Goal: Information Seeking & Learning: Compare options

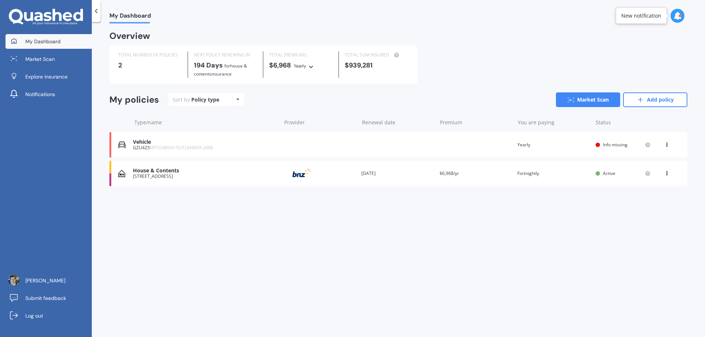
drag, startPoint x: 0, startPoint y: 0, endPoint x: 261, endPoint y: 217, distance: 339.3
click at [261, 217] on div "My Dashboard Overview TOTAL NUMBER OF POLICIES 2 NEXT POLICY RENEWING [DATE] fo…" at bounding box center [398, 180] width 613 height 315
drag, startPoint x: 377, startPoint y: 176, endPoint x: 370, endPoint y: 202, distance: 27.1
click at [370, 202] on div "Overview TOTAL NUMBER OF POLICIES 2 NEXT POLICY RENEWING [DATE] for House & Con…" at bounding box center [398, 118] width 578 height 172
drag, startPoint x: 370, startPoint y: 202, endPoint x: 214, endPoint y: 208, distance: 156.5
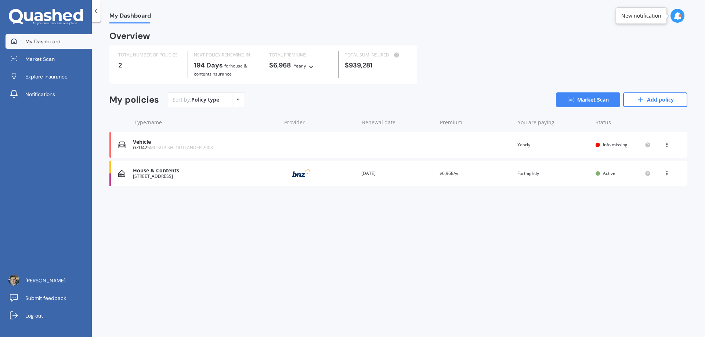
click at [214, 208] on div "My Dashboard Overview TOTAL NUMBER OF POLICIES 2 NEXT POLICY RENEWING [DATE] fo…" at bounding box center [398, 180] width 613 height 315
click at [55, 62] on link "Market Scan" at bounding box center [49, 59] width 86 height 15
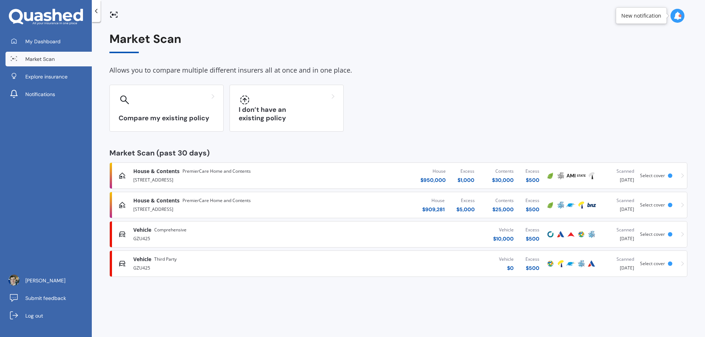
drag, startPoint x: 258, startPoint y: 203, endPoint x: 495, endPoint y: 119, distance: 251.8
drag, startPoint x: 495, startPoint y: 119, endPoint x: 412, endPoint y: 132, distance: 84.1
click at [412, 132] on div "Market Scan Allows you to compare multiple different insurers all at once and i…" at bounding box center [398, 154] width 578 height 245
click at [208, 170] on span "PremierCare Home and Contents" at bounding box center [216, 171] width 68 height 7
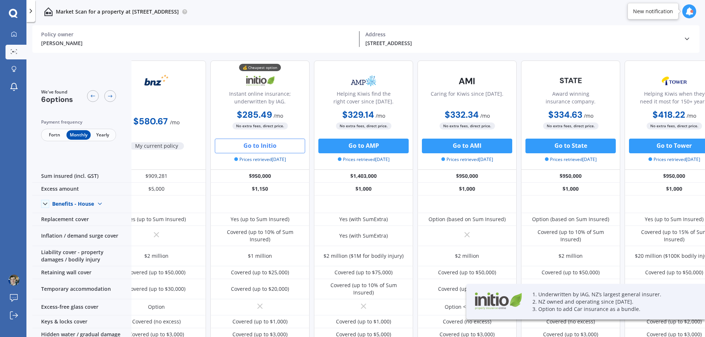
scroll to position [0, 47]
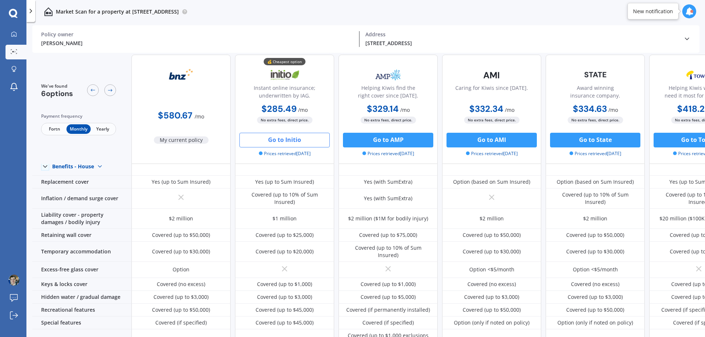
drag, startPoint x: 436, startPoint y: 102, endPoint x: 297, endPoint y: 119, distance: 140.2
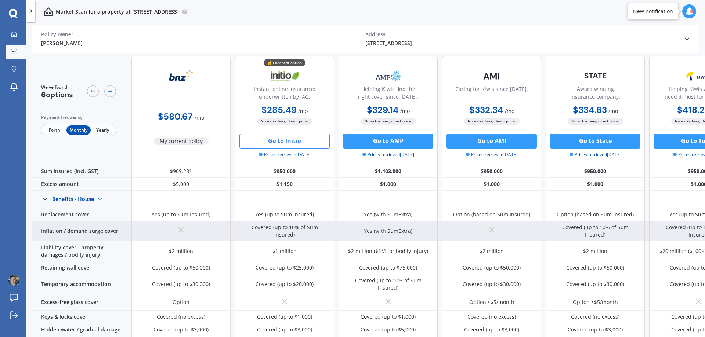
scroll to position [0, 0]
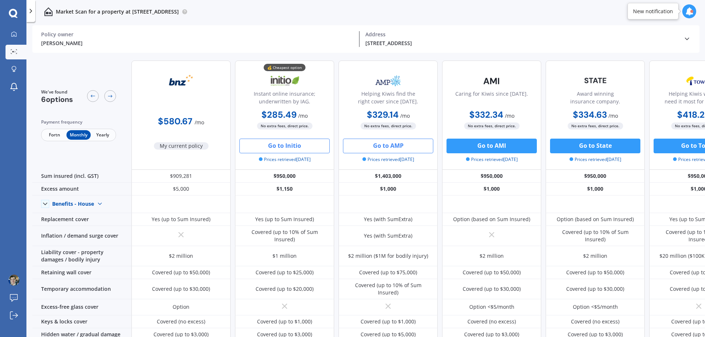
click at [388, 145] on button "Go to AMP" at bounding box center [388, 146] width 90 height 15
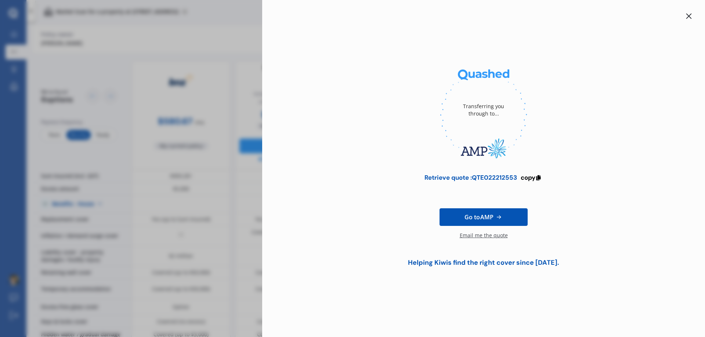
click at [472, 175] on div "Retrieve quote : QTE022212553" at bounding box center [470, 177] width 92 height 7
click at [531, 177] on span "copy" at bounding box center [527, 178] width 15 height 8
click at [534, 175] on div "Transferring you through to... Retrieve quote : QTE022212553 copied Reminder : …" at bounding box center [483, 170] width 419 height 211
click at [529, 177] on span "copied" at bounding box center [527, 178] width 21 height 8
click at [478, 179] on div "Retrieve quote : QTE022212553" at bounding box center [467, 177] width 92 height 7
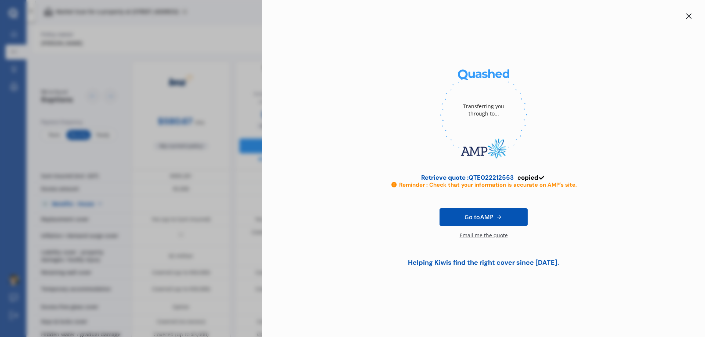
click at [540, 178] on icon at bounding box center [541, 176] width 6 height 5
drag, startPoint x: 540, startPoint y: 178, endPoint x: 515, endPoint y: 179, distance: 25.3
click at [537, 178] on div "copied" at bounding box center [531, 177] width 28 height 7
click at [188, 73] on div "Transferring you through to... Retrieve quote : QTE022212553 copied Reminder : …" at bounding box center [352, 168] width 705 height 337
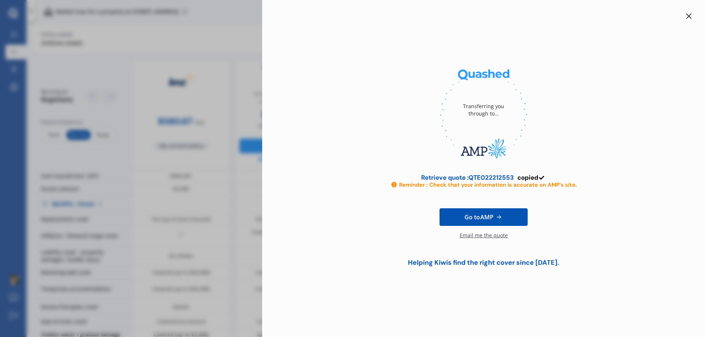
click at [685, 17] on div at bounding box center [688, 16] width 9 height 9
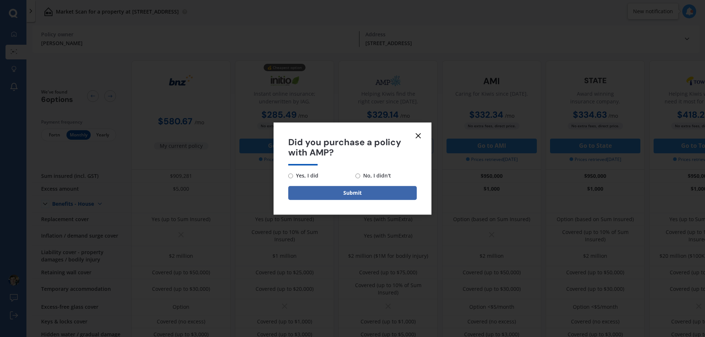
drag, startPoint x: 370, startPoint y: 190, endPoint x: 419, endPoint y: 139, distance: 71.1
click at [419, 139] on div "Did you purchase a policy with AMP? Yes, I did No, I didn't Submit" at bounding box center [352, 169] width 158 height 92
click at [418, 135] on icon at bounding box center [418, 135] width 9 height 9
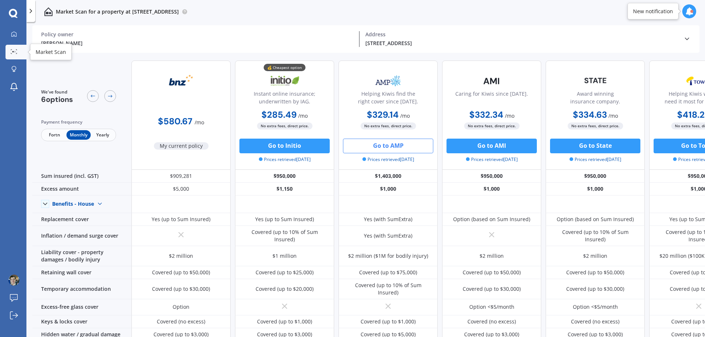
click at [11, 54] on icon at bounding box center [11, 53] width 1 height 1
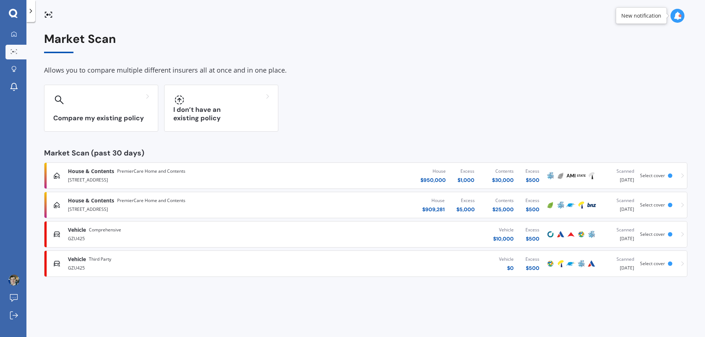
click at [14, 18] on icon at bounding box center [13, 14] width 9 height 10
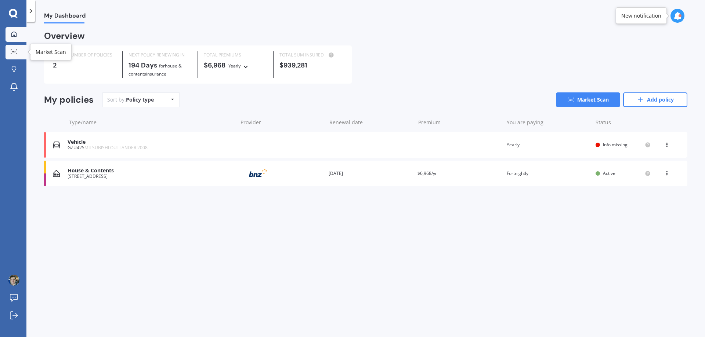
click at [16, 51] on icon at bounding box center [14, 51] width 7 height 5
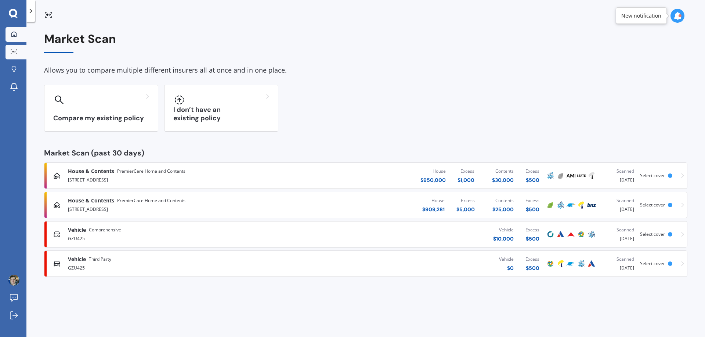
click at [17, 41] on link "My Dashboard" at bounding box center [16, 34] width 21 height 15
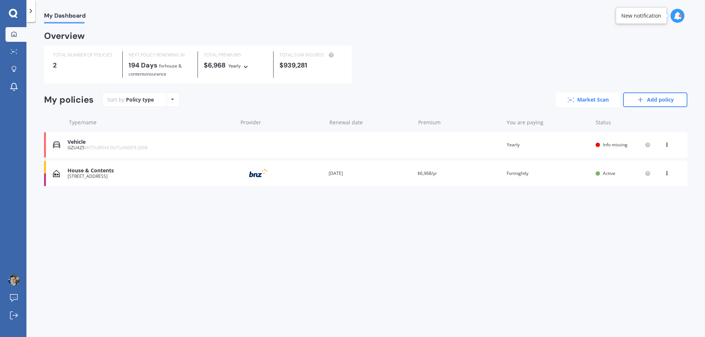
click at [596, 99] on link "Market Scan" at bounding box center [588, 99] width 64 height 15
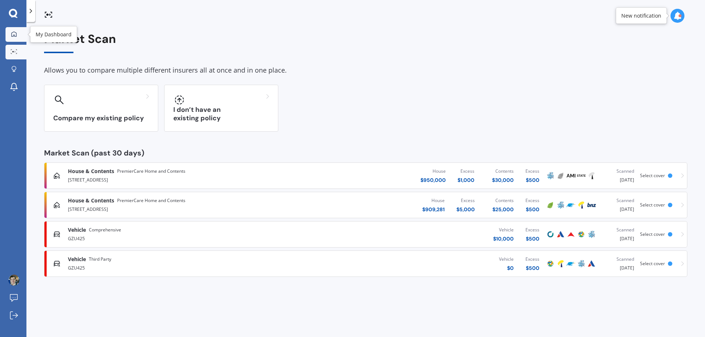
click at [18, 39] on link "My Dashboard" at bounding box center [16, 34] width 21 height 15
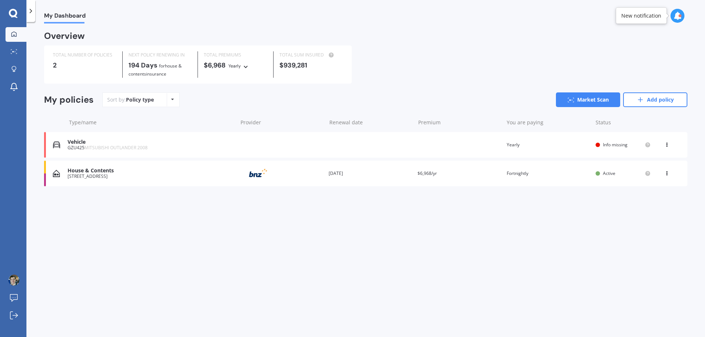
click at [91, 178] on div "[STREET_ADDRESS]" at bounding box center [151, 176] width 166 height 5
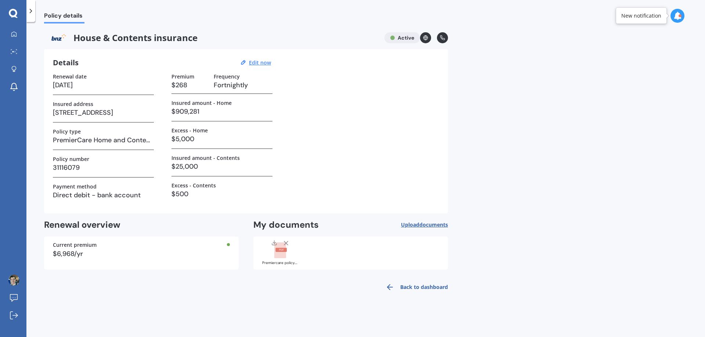
click at [205, 101] on label "Insured amount - Home" at bounding box center [201, 103] width 60 height 6
click at [261, 59] on u "Edit now" at bounding box center [260, 62] width 22 height 7
select select "19"
select select "03"
select select "2026"
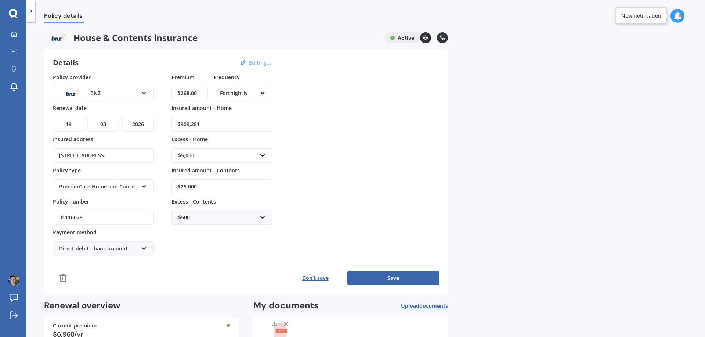
click at [264, 61] on button "Editing..." at bounding box center [260, 62] width 26 height 7
click at [453, 80] on div "Policy details House & Contents insurance Active Details Editing... Policy prov…" at bounding box center [365, 180] width 678 height 315
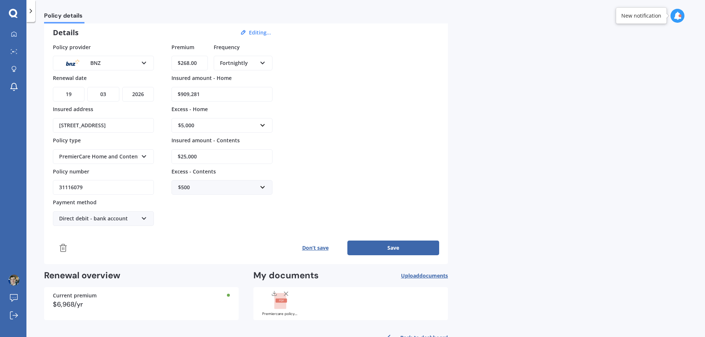
scroll to position [53, 0]
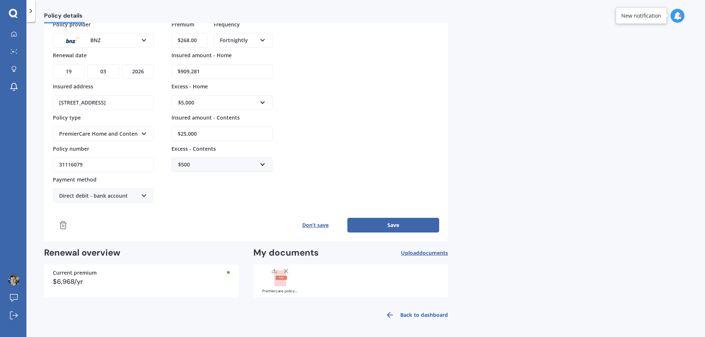
click at [421, 313] on link "Back to dashboard" at bounding box center [414, 315] width 67 height 18
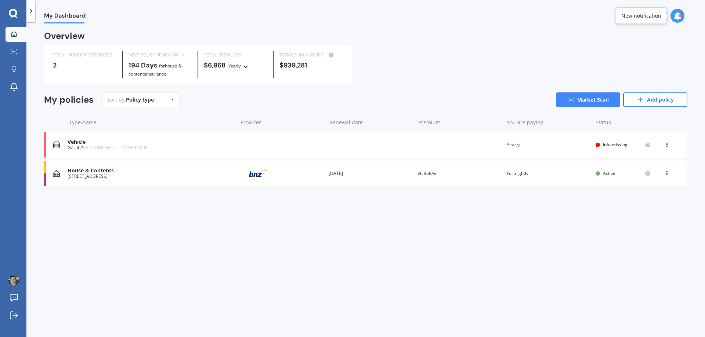
scroll to position [0, 0]
click at [142, 65] on b "194 Days" at bounding box center [142, 65] width 29 height 9
click at [124, 108] on div "My policies Sort by: Policy type Policy type Alphabetical Date added Renewing n…" at bounding box center [365, 102] width 643 height 21
click at [12, 32] on icon at bounding box center [14, 34] width 6 height 6
click at [17, 45] on link "Market Scan" at bounding box center [16, 52] width 21 height 15
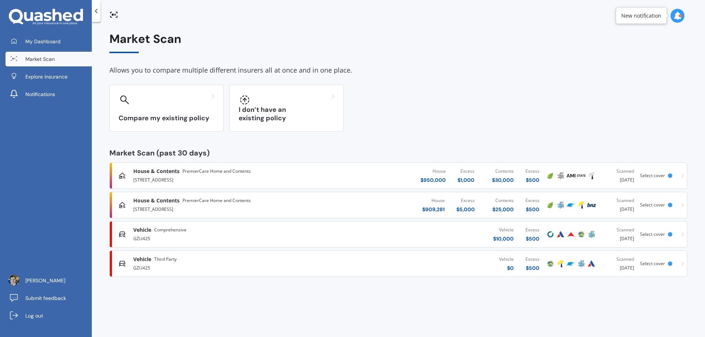
click at [186, 229] on span "Comprehensive" at bounding box center [170, 229] width 32 height 7
